Goal: Find specific page/section: Find specific page/section

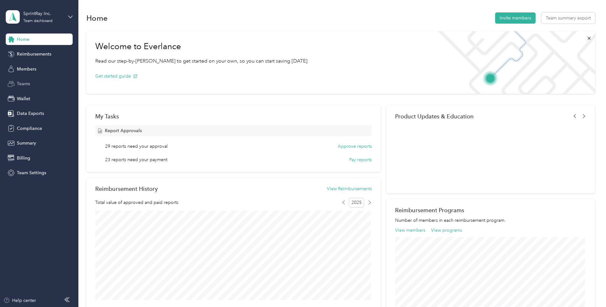
click at [25, 86] on span "Teams" at bounding box center [23, 83] width 13 height 7
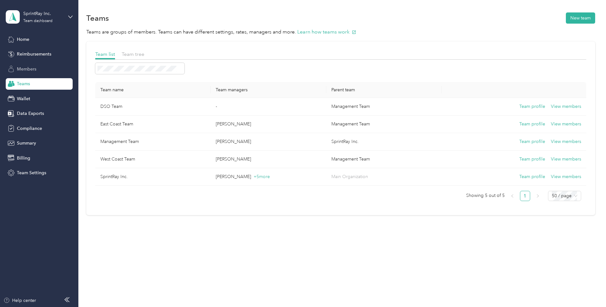
click at [23, 69] on span "Members" at bounding box center [26, 69] width 19 height 7
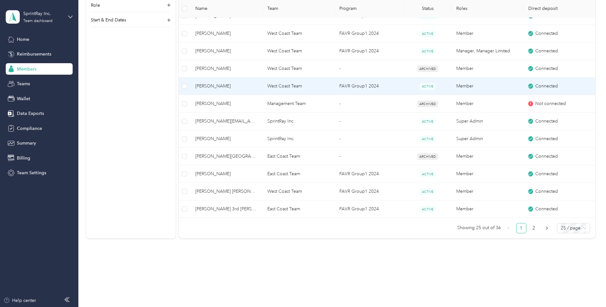
scroll to position [394, 0]
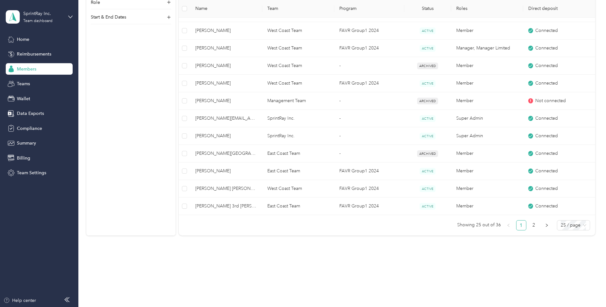
click at [539, 227] on ul "Showing 25 out of 36 1 2 25 / page" at bounding box center [384, 225] width 411 height 10
click at [530, 227] on link "2" at bounding box center [535, 225] width 10 height 10
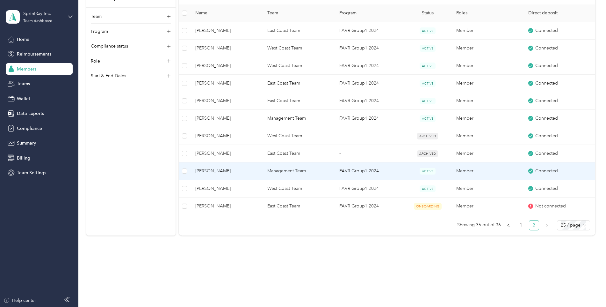
scroll to position [149, 0]
click at [205, 174] on span "Michael R. Reina" at bounding box center [226, 170] width 62 height 7
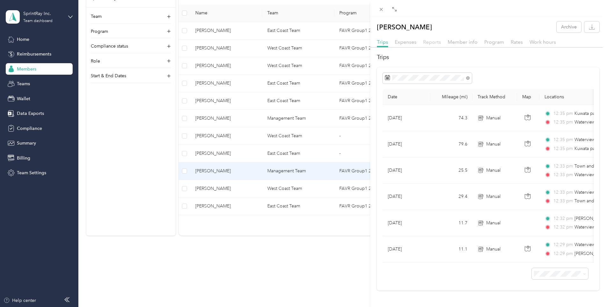
click at [430, 39] on span "Reports" at bounding box center [432, 42] width 18 height 6
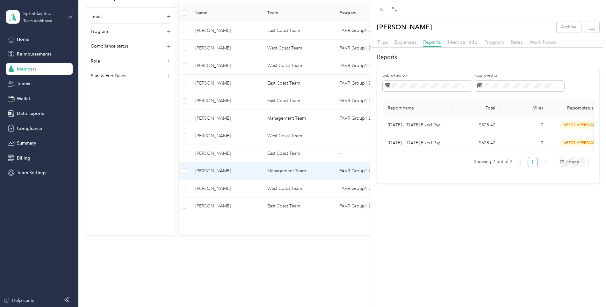
click at [466, 46] on div "Trips Expenses Reports Member info Program Rates Work hours" at bounding box center [488, 42] width 236 height 9
click at [465, 43] on span "Member info" at bounding box center [463, 42] width 30 height 6
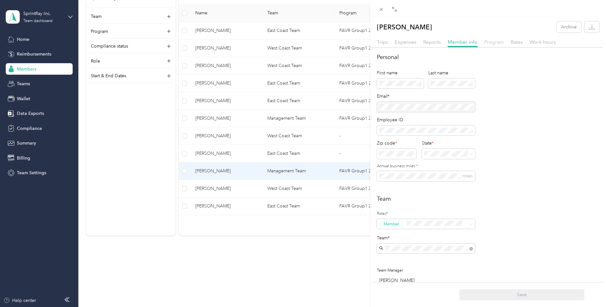
click at [500, 42] on span "Program" at bounding box center [495, 42] width 20 height 6
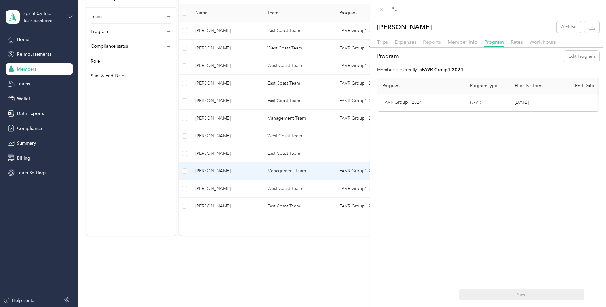
click at [432, 40] on span "Reports" at bounding box center [432, 42] width 18 height 6
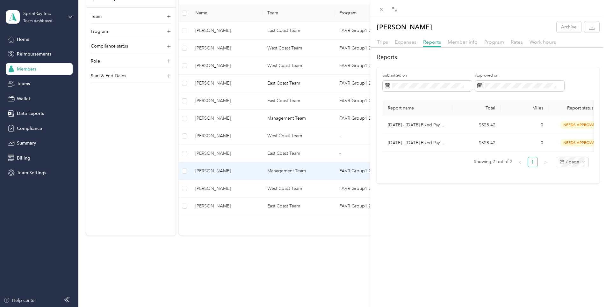
click at [468, 38] on div "Member info" at bounding box center [463, 42] width 30 height 8
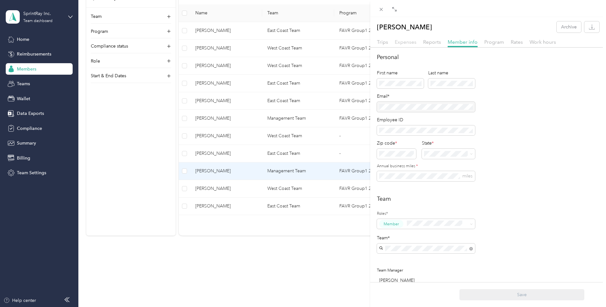
click at [398, 43] on span "Expenses" at bounding box center [406, 42] width 22 height 6
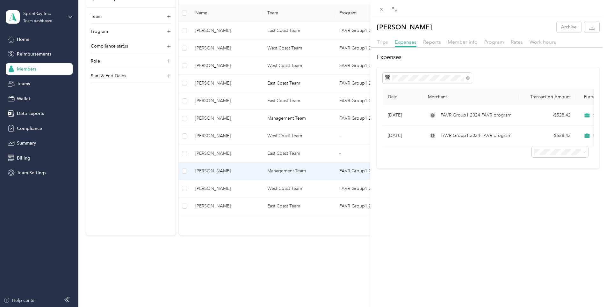
click at [382, 41] on span "Trips" at bounding box center [382, 42] width 11 height 6
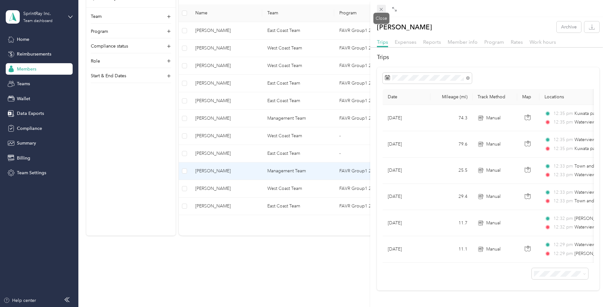
click at [383, 10] on icon at bounding box center [381, 9] width 5 height 5
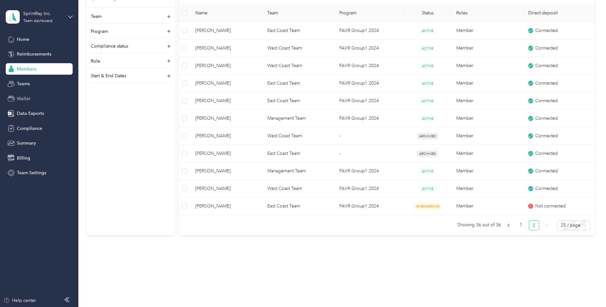
click at [30, 98] on span "Wallet" at bounding box center [23, 98] width 13 height 7
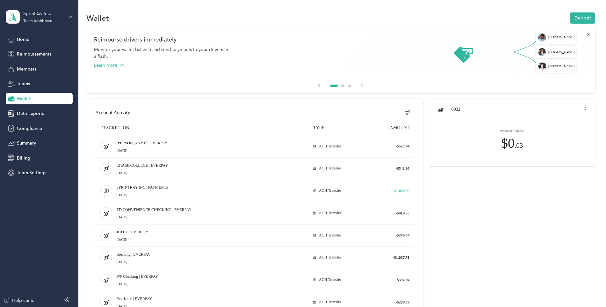
click at [429, 15] on div "Wallet Deposit" at bounding box center [340, 17] width 509 height 13
